Goal: Information Seeking & Learning: Check status

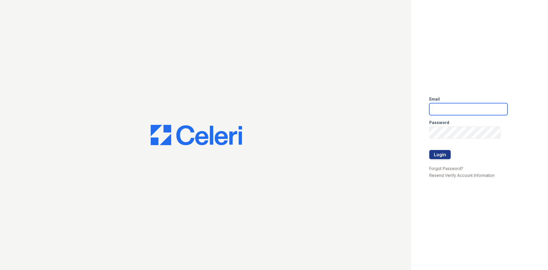
drag, startPoint x: 489, startPoint y: 110, endPoint x: 486, endPoint y: 114, distance: 4.6
click at [489, 110] on input "email" at bounding box center [468, 109] width 78 height 12
type input "[EMAIL_ADDRESS][DOMAIN_NAME]"
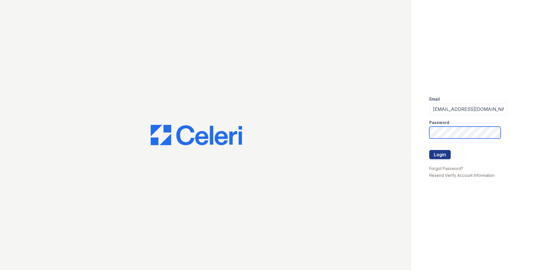
click at [429, 150] on button "Login" at bounding box center [439, 154] width 21 height 9
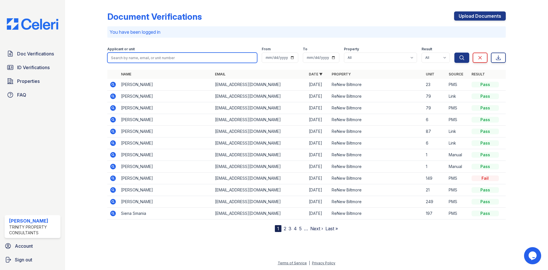
click at [160, 61] on input "search" at bounding box center [182, 57] width 150 height 10
type input "[PERSON_NAME]"
click at [454, 52] on button "Search" at bounding box center [461, 57] width 15 height 10
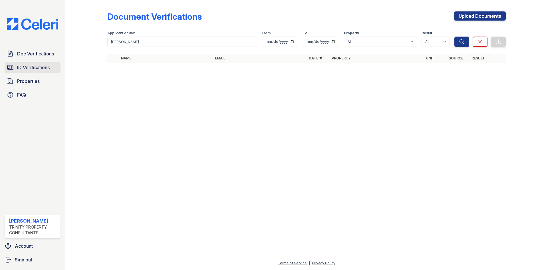
click at [40, 68] on span "ID Verifications" at bounding box center [33, 67] width 33 height 7
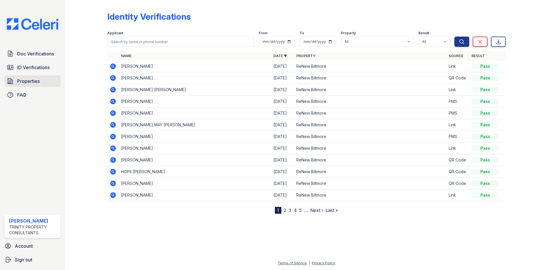
drag, startPoint x: 13, startPoint y: 85, endPoint x: 17, endPoint y: 85, distance: 4.0
click at [13, 85] on link "Properties" at bounding box center [33, 80] width 56 height 11
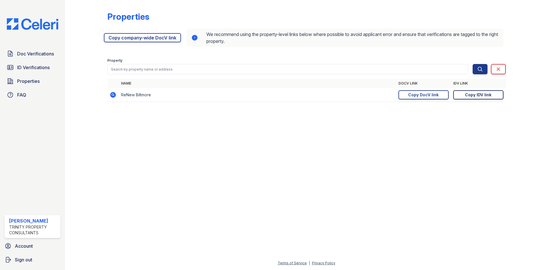
click at [470, 96] on div "Copy IDV link" at bounding box center [478, 95] width 27 height 6
click at [419, 92] on div "Copy DocV link" at bounding box center [423, 95] width 31 height 6
click at [482, 92] on div "Copy IDV link" at bounding box center [478, 95] width 27 height 6
click at [28, 67] on span "ID Verifications" at bounding box center [33, 67] width 33 height 7
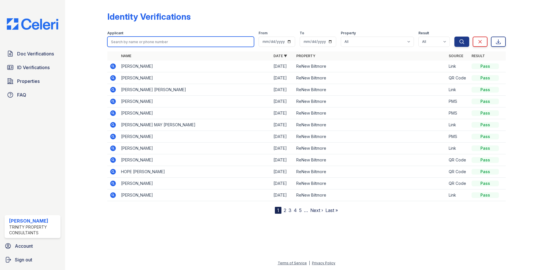
click at [149, 43] on input "search" at bounding box center [180, 42] width 147 height 10
type input "dar"
click at [454, 37] on button "Search" at bounding box center [461, 42] width 15 height 10
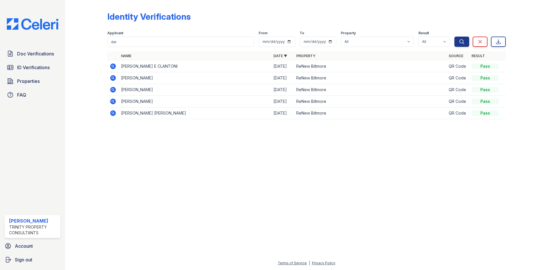
click at [113, 67] on icon at bounding box center [113, 66] width 6 height 6
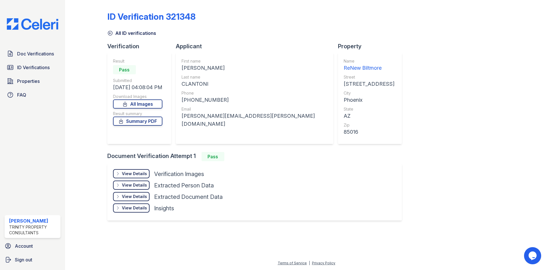
click at [132, 169] on div "View Details Details" at bounding box center [131, 173] width 37 height 9
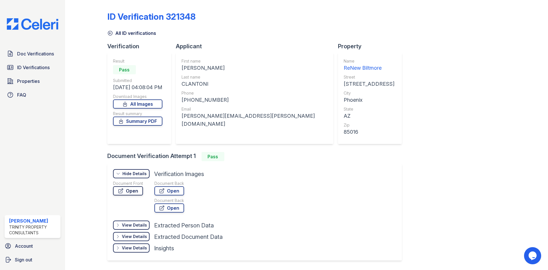
click at [122, 189] on icon at bounding box center [121, 191] width 6 height 6
